Goal: Answer question/provide support

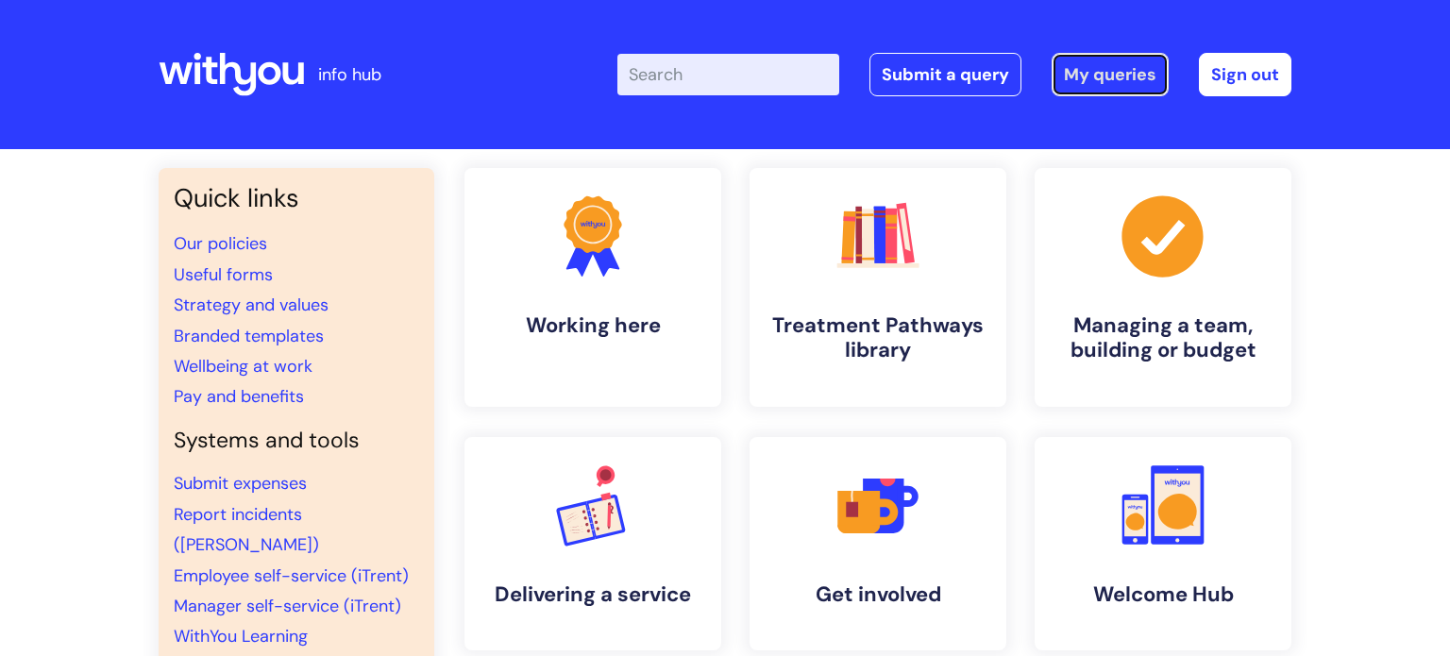
click at [1111, 65] on link "My queries" at bounding box center [1110, 74] width 117 height 43
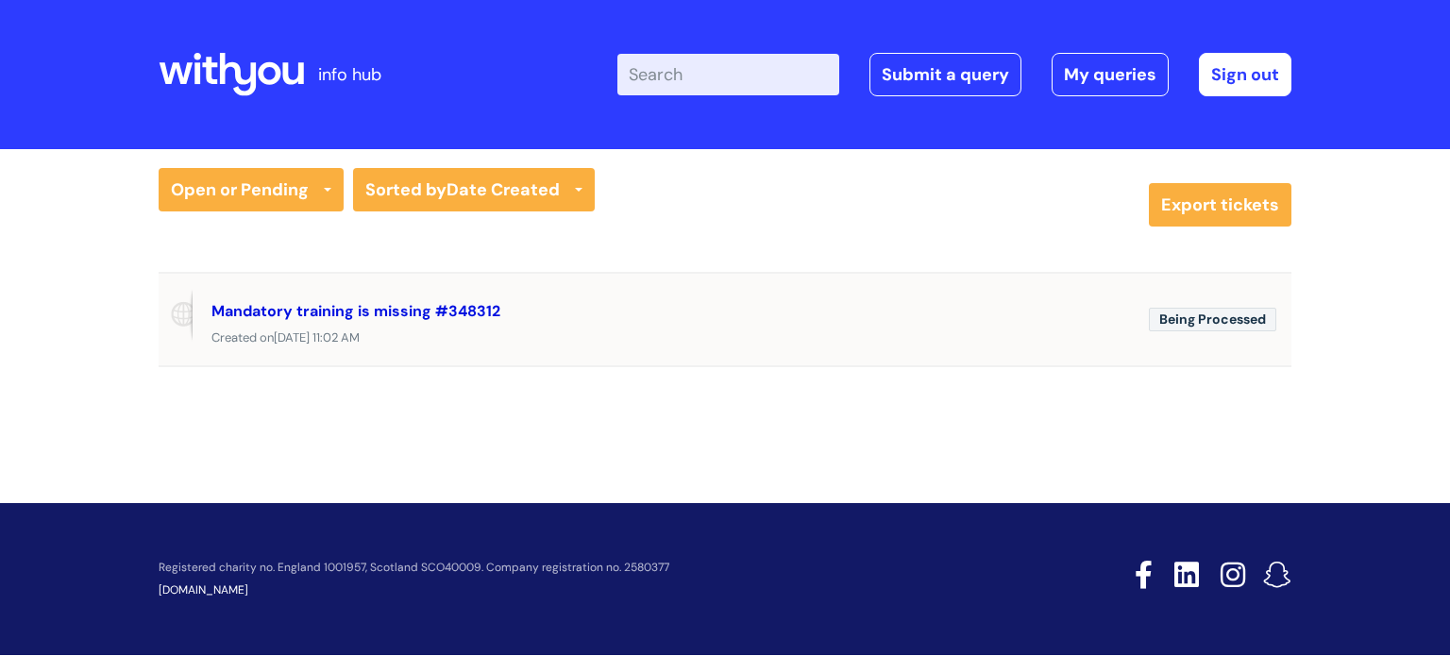
click at [414, 316] on link "Mandatory training is missing #348312" at bounding box center [355, 311] width 289 height 20
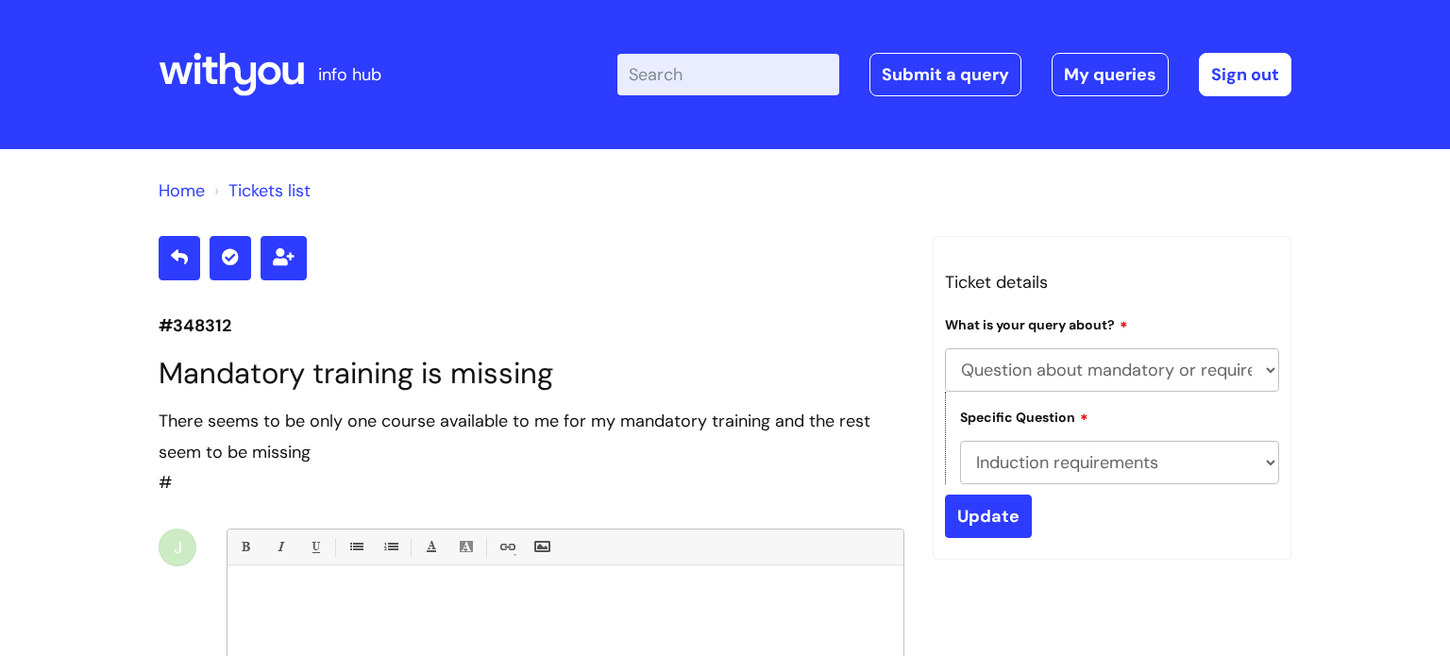
select select "Question about mandatory or required training"
select select "Induction requirements"
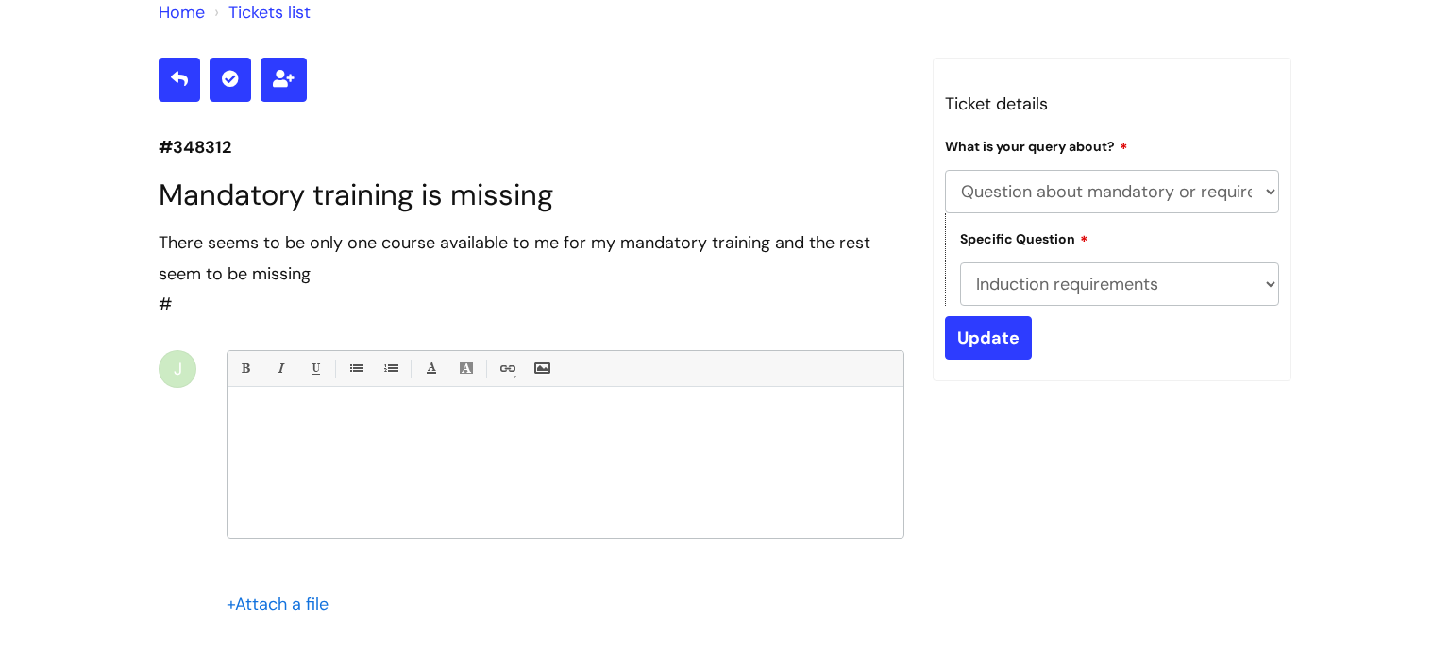
scroll to position [177, 0]
